Goal: Task Accomplishment & Management: Use online tool/utility

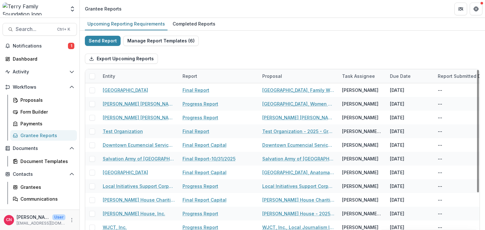
scroll to position [32, 0]
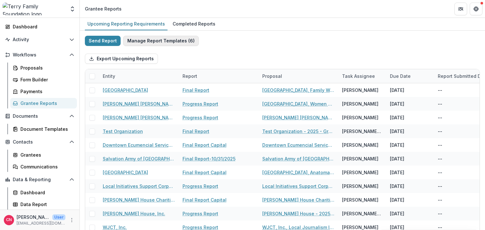
click at [149, 39] on button "Manage Report Templates ( 6 )" at bounding box center [161, 41] width 76 height 10
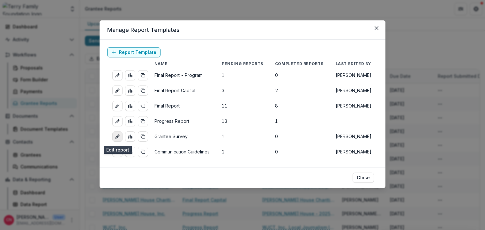
click at [116, 135] on link "edit-report" at bounding box center [117, 136] width 10 height 10
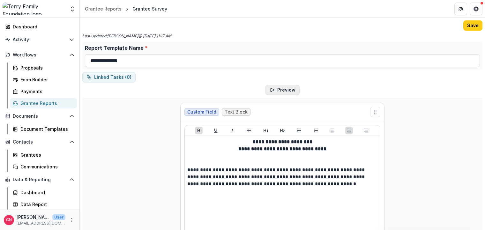
click at [283, 88] on button "Preview" at bounding box center [282, 90] width 34 height 10
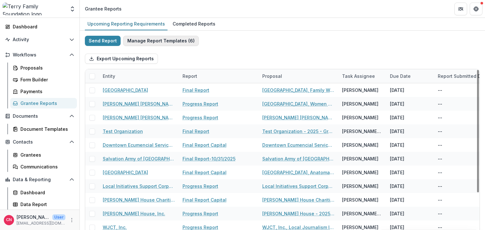
click at [146, 37] on button "Manage Report Templates ( 6 )" at bounding box center [161, 41] width 76 height 10
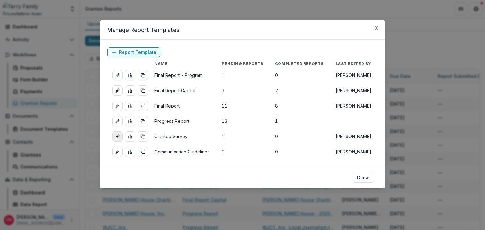
click at [117, 137] on icon "edit-report" at bounding box center [117, 136] width 5 height 5
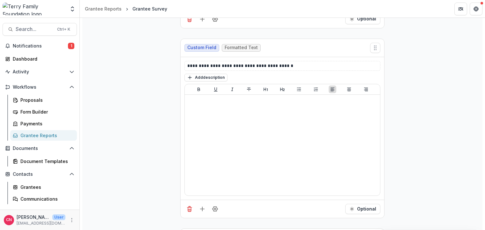
scroll to position [928, 0]
